Goal: Navigation & Orientation: Understand site structure

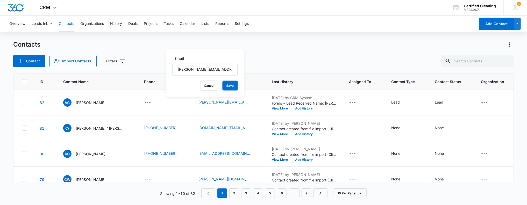
click at [89, 194] on div "Showing 1-10 of 82 1 2 3 4 5 6 … 9 10 Per Page" at bounding box center [263, 194] width 501 height 10
click at [47, 24] on button "Leads Inbox" at bounding box center [42, 24] width 21 height 17
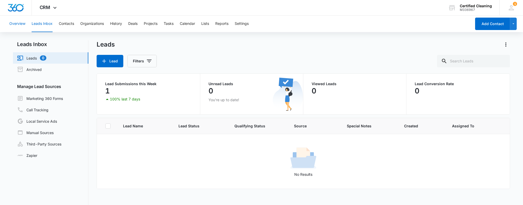
click at [21, 22] on button "Overview" at bounding box center [17, 24] width 16 height 17
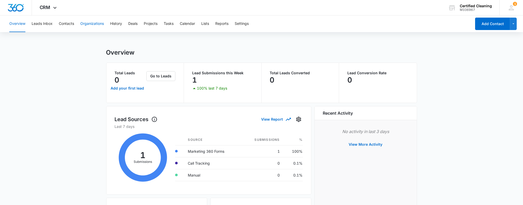
click at [90, 22] on button "Organizations" at bounding box center [92, 24] width 24 height 17
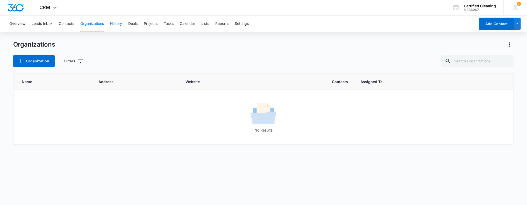
click at [118, 24] on button "History" at bounding box center [116, 24] width 12 height 17
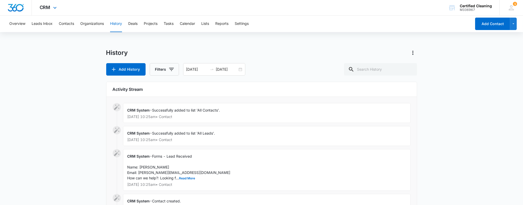
click at [12, 7] on img "Dashboard" at bounding box center [16, 8] width 17 height 8
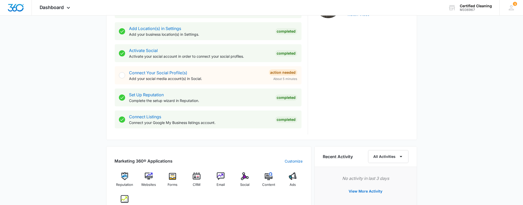
scroll to position [233, 0]
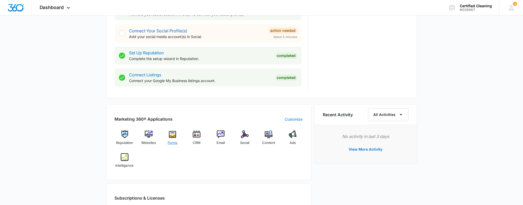
click at [173, 138] on img at bounding box center [173, 135] width 8 height 8
